Goal: Obtain resource: Download file/media

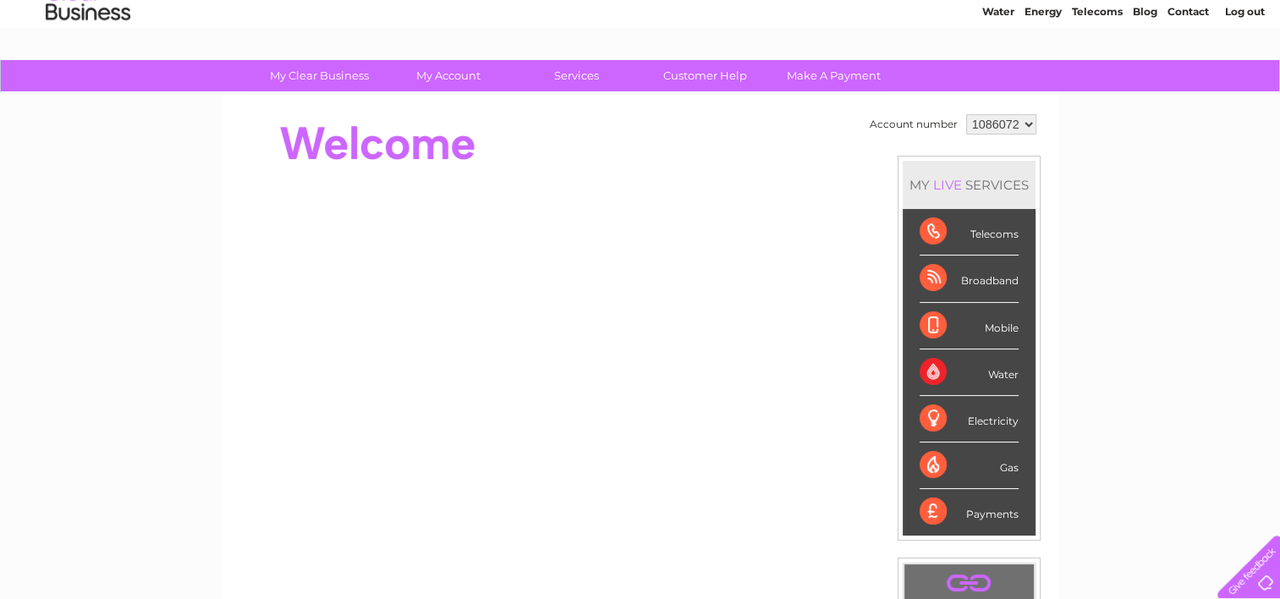
scroll to position [64, 0]
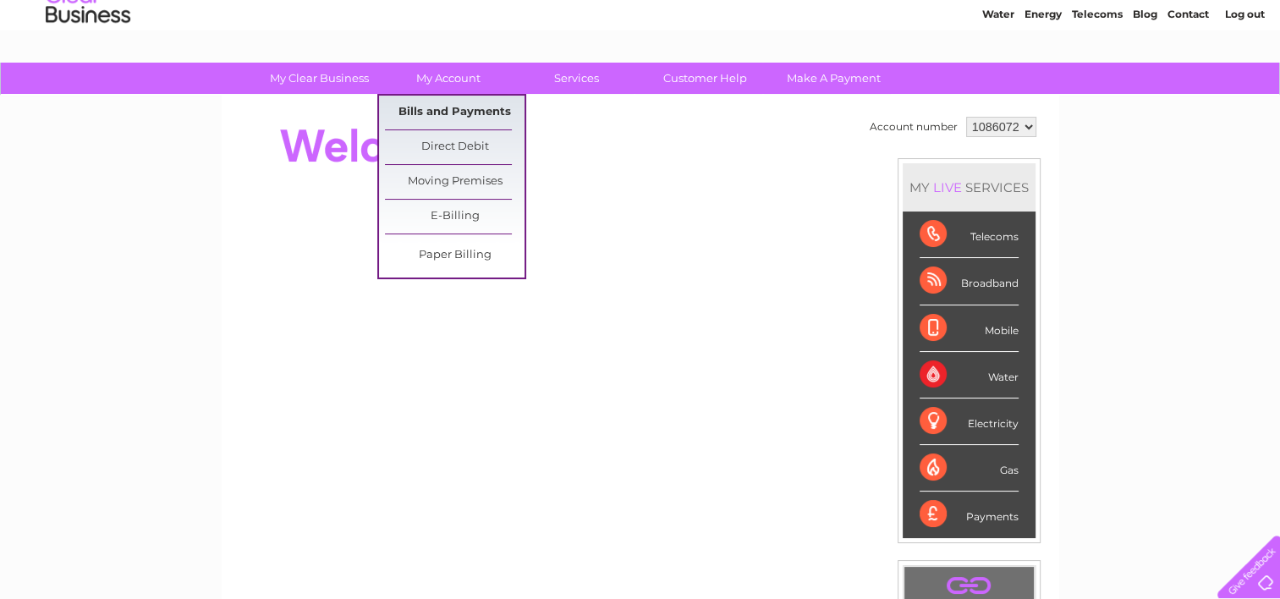
click at [451, 105] on link "Bills and Payments" at bounding box center [455, 113] width 140 height 34
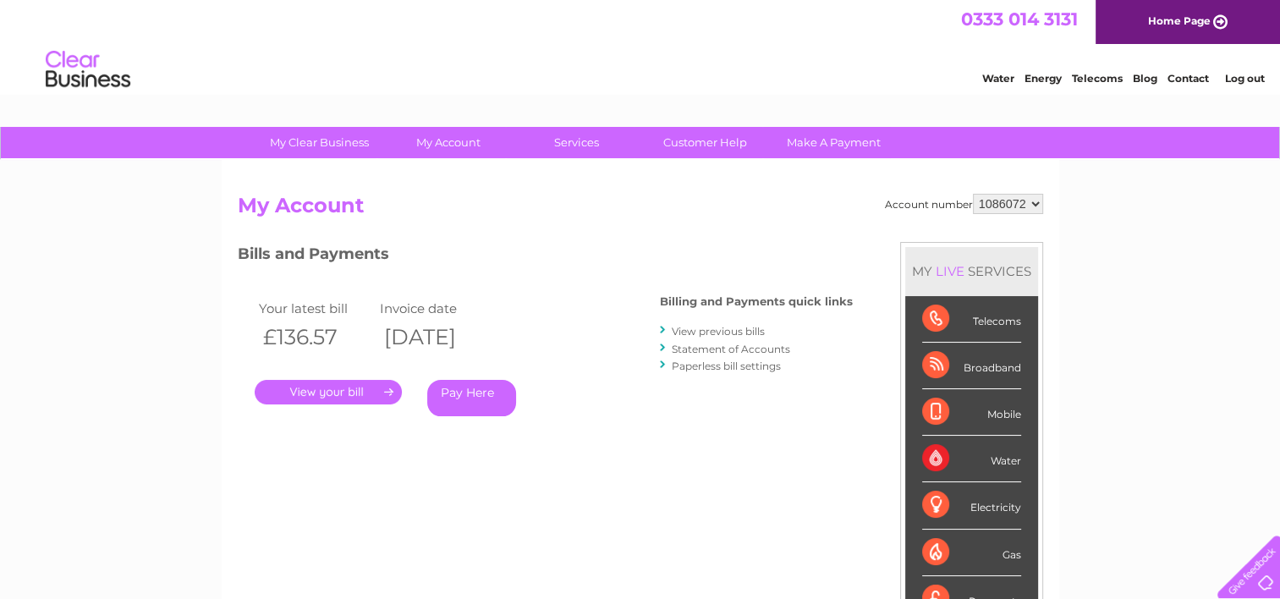
click at [362, 387] on link "." at bounding box center [328, 392] width 147 height 25
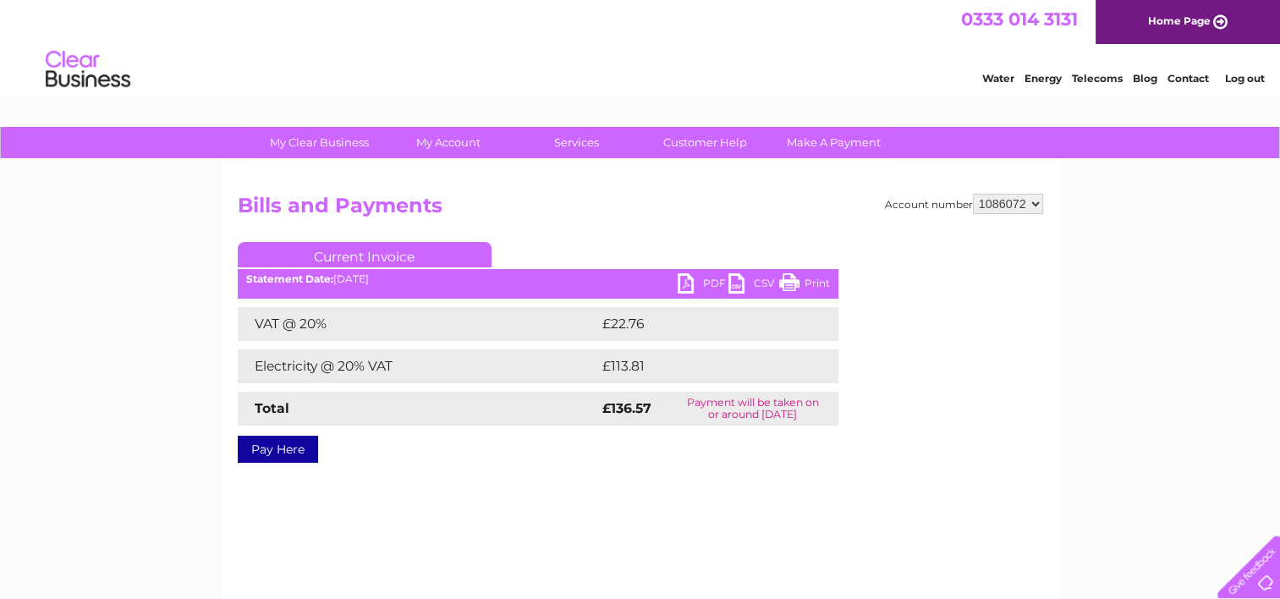
click at [704, 281] on link "PDF" at bounding box center [702, 285] width 51 height 25
click at [699, 281] on link "PDF" at bounding box center [702, 285] width 51 height 25
